Goal: Task Accomplishment & Management: Manage account settings

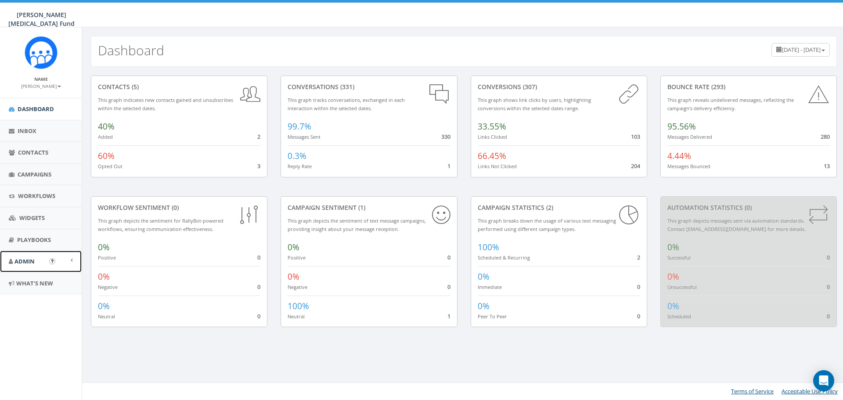
click at [66, 266] on link "Admin" at bounding box center [41, 262] width 82 height 22
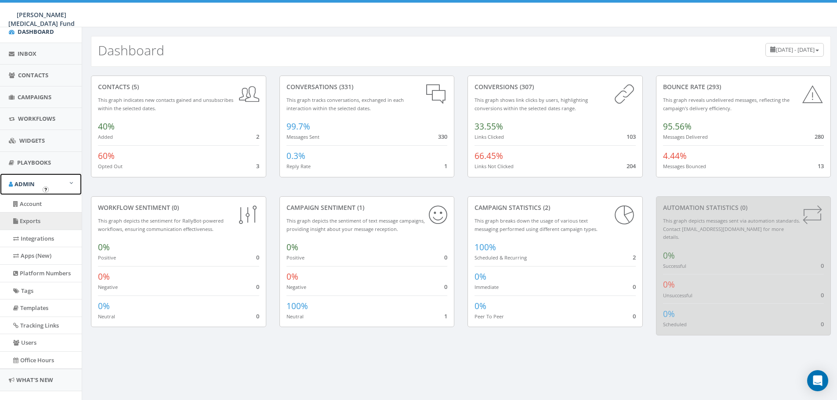
scroll to position [88, 0]
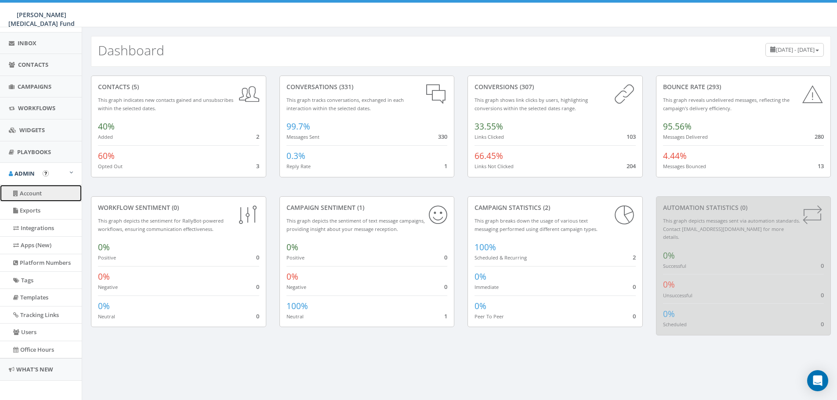
click at [42, 193] on link "Account" at bounding box center [41, 193] width 82 height 17
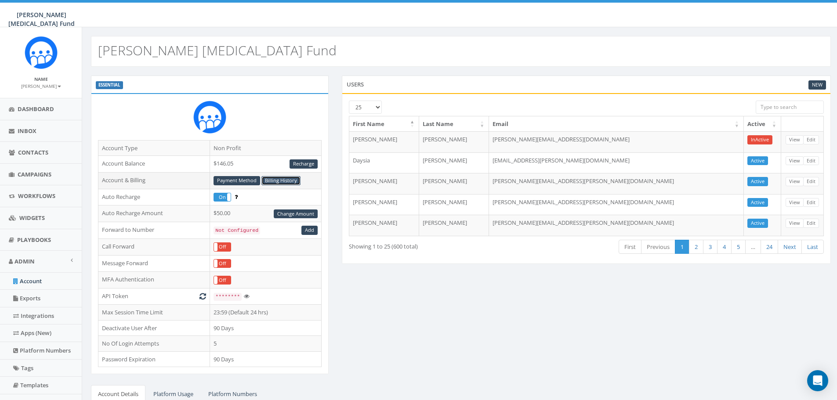
click at [288, 180] on link "Billing History" at bounding box center [280, 180] width 39 height 9
click at [34, 87] on small "[PERSON_NAME]" at bounding box center [41, 86] width 40 height 6
click at [32, 110] on link "Sign Out" at bounding box center [43, 110] width 69 height 11
